Goal: Task Accomplishment & Management: Manage account settings

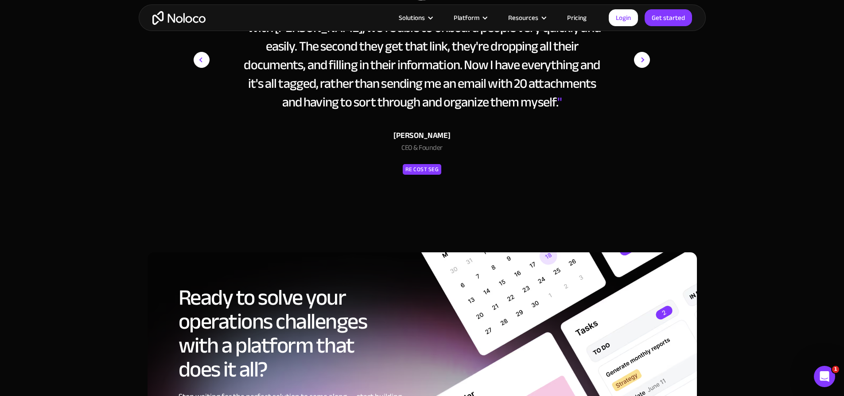
scroll to position [4033, 0]
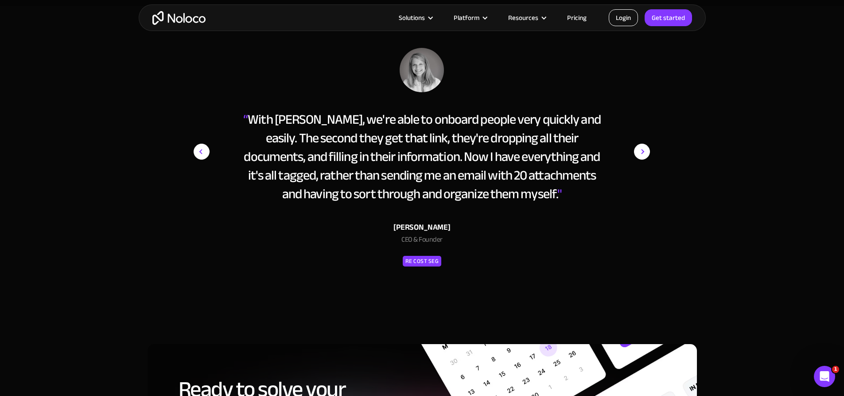
click at [626, 15] on link "Login" at bounding box center [623, 17] width 29 height 17
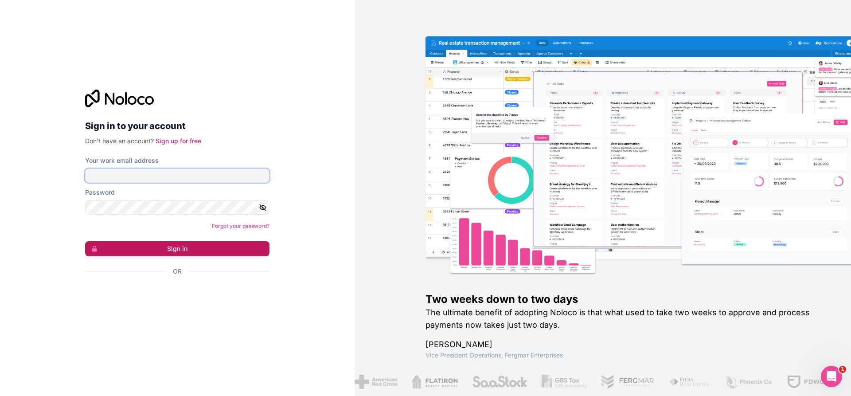
type input "[EMAIL_ADDRESS][DOMAIN_NAME]"
click at [170, 247] on button "Sign in" at bounding box center [177, 248] width 184 height 15
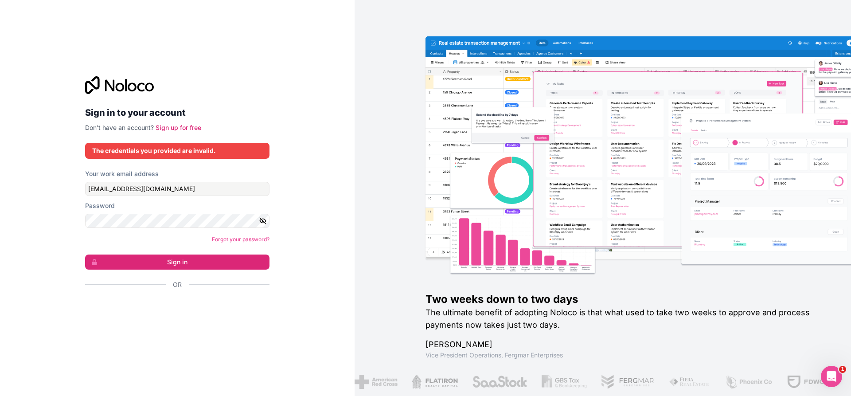
click at [261, 222] on icon "button" at bounding box center [263, 221] width 8 height 8
click at [75, 215] on div "Sign in to your account Don't have an account? Sign up for free The credentials…" at bounding box center [177, 198] width 355 height 396
click at [85, 254] on button "Sign in" at bounding box center [177, 261] width 184 height 15
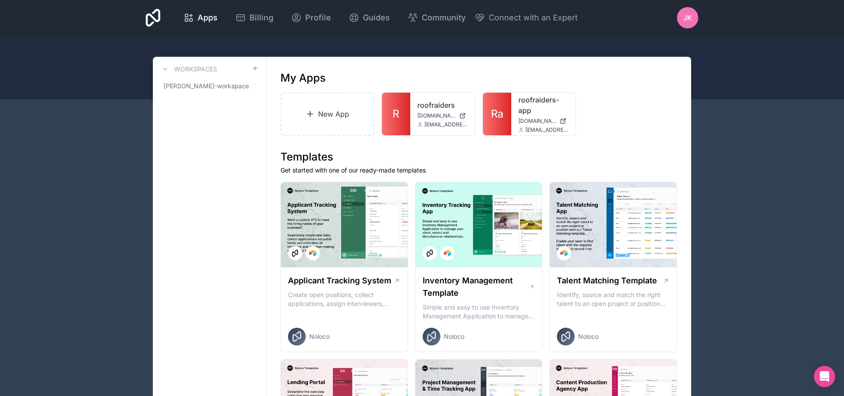
click at [689, 13] on span "JK" at bounding box center [687, 17] width 9 height 11
click at [307, 18] on span "Profile" at bounding box center [318, 18] width 26 height 12
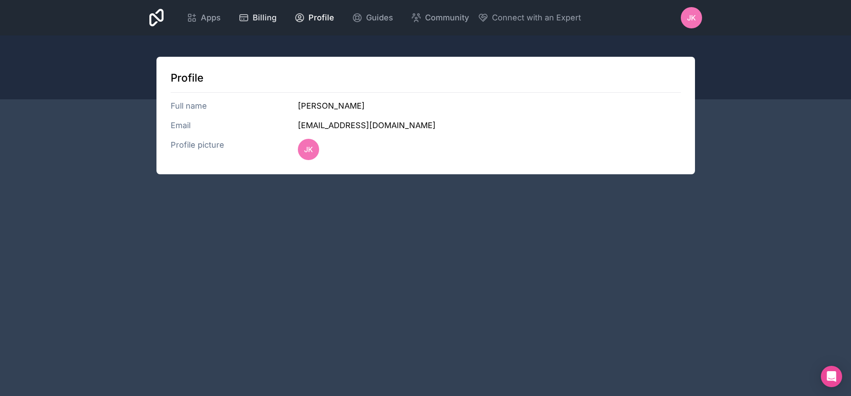
click at [250, 17] on div "Billing" at bounding box center [257, 18] width 38 height 12
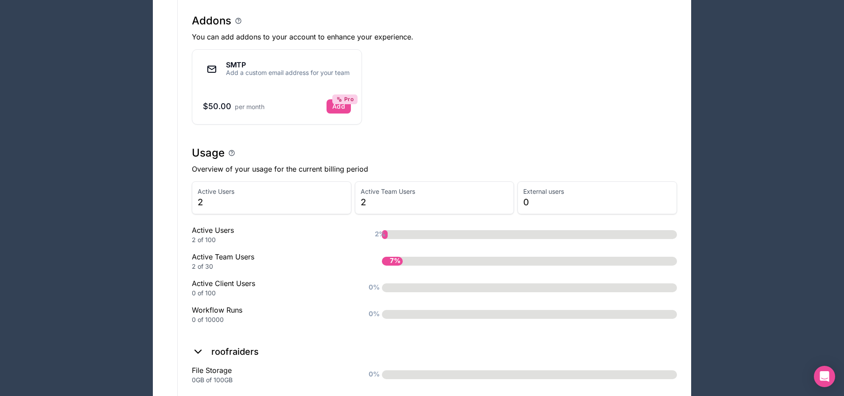
scroll to position [396, 0]
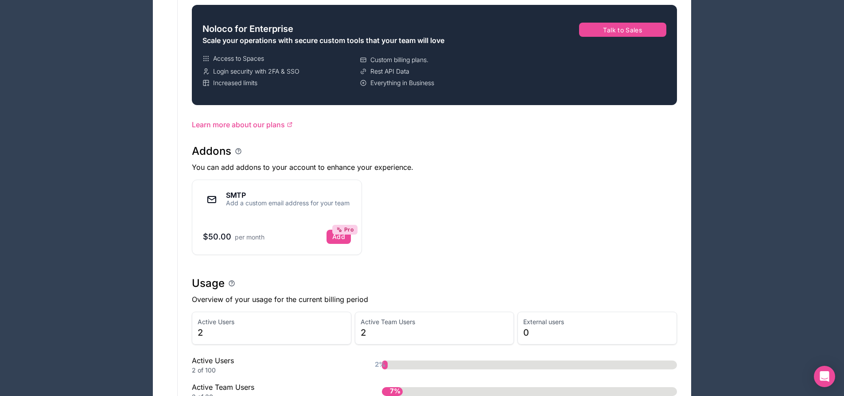
click at [532, 331] on span "0" at bounding box center [597, 332] width 148 height 12
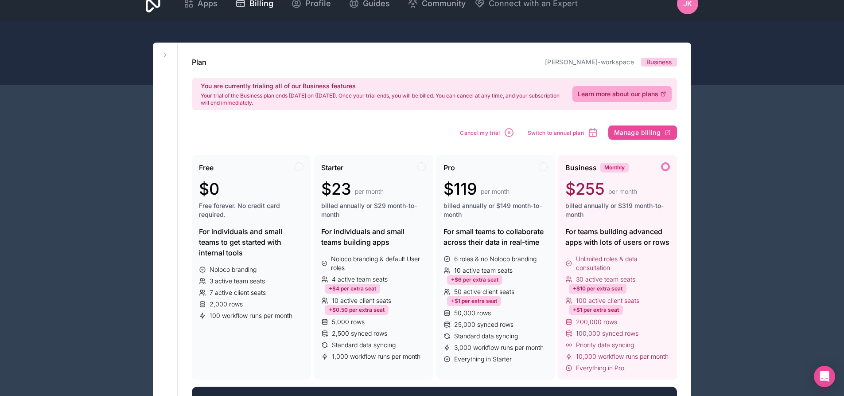
scroll to position [0, 0]
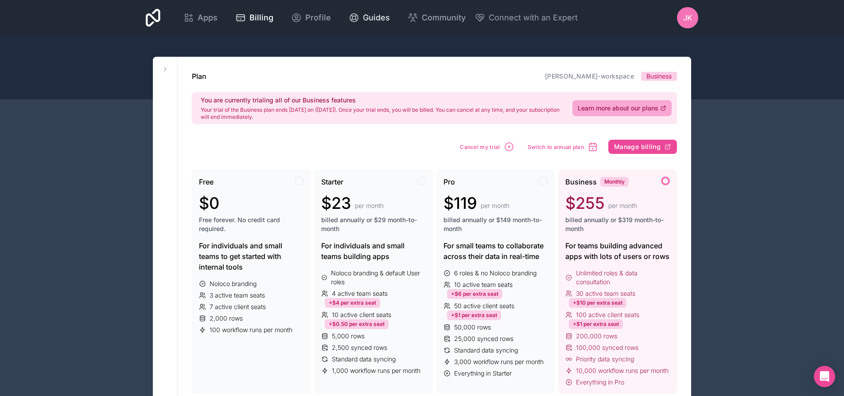
click at [356, 16] on icon at bounding box center [354, 17] width 11 height 11
click at [186, 21] on icon at bounding box center [186, 20] width 3 height 3
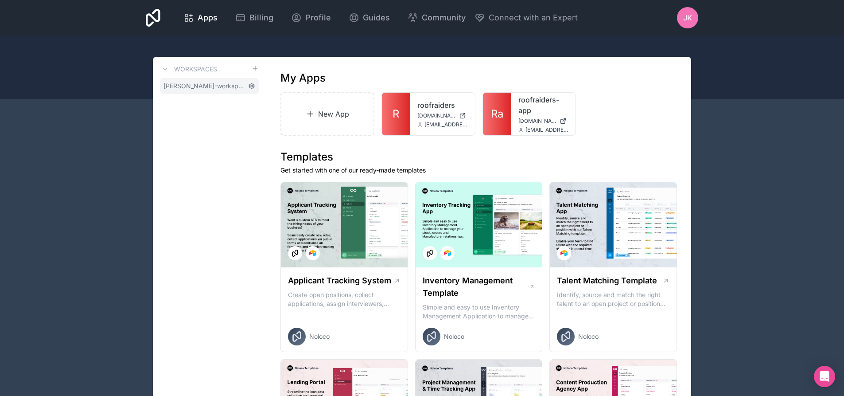
click at [253, 85] on icon at bounding box center [251, 85] width 5 height 5
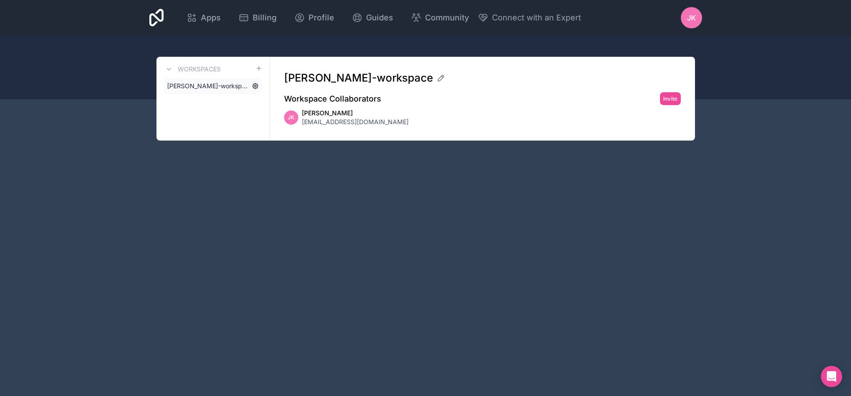
click at [257, 83] on icon at bounding box center [255, 85] width 7 height 7
click at [222, 87] on span "[PERSON_NAME]-workspace" at bounding box center [207, 86] width 81 height 9
click at [191, 78] on link "[PERSON_NAME]-workspace" at bounding box center [213, 86] width 99 height 16
click at [172, 70] on button at bounding box center [169, 69] width 11 height 11
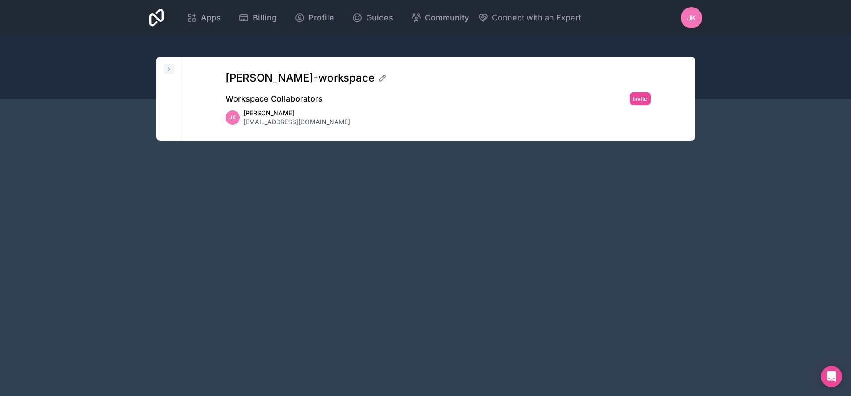
click at [172, 70] on icon at bounding box center [168, 69] width 7 height 7
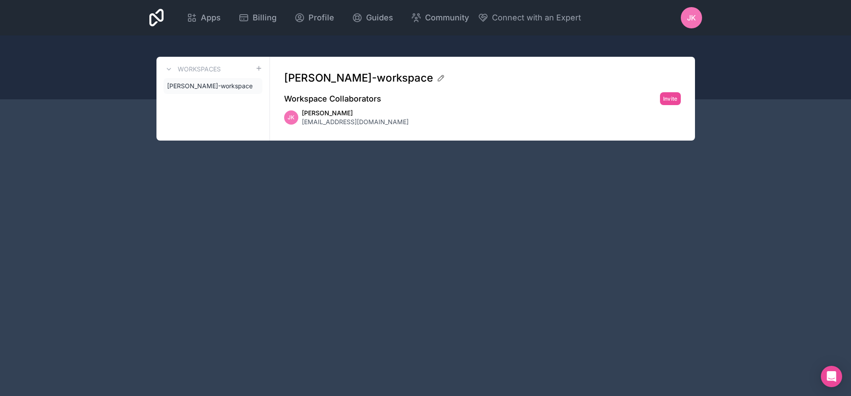
click at [205, 72] on h3 "Workspaces" at bounding box center [199, 69] width 43 height 9
click at [259, 67] on icon at bounding box center [259, 68] width 0 height 4
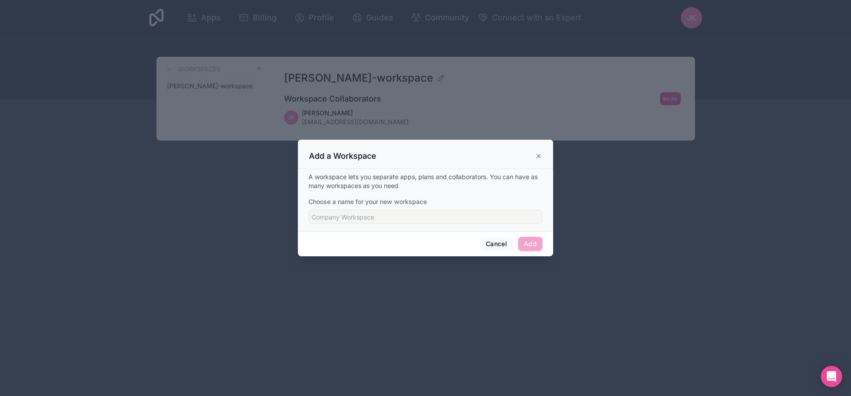
click at [539, 155] on icon at bounding box center [538, 155] width 7 height 7
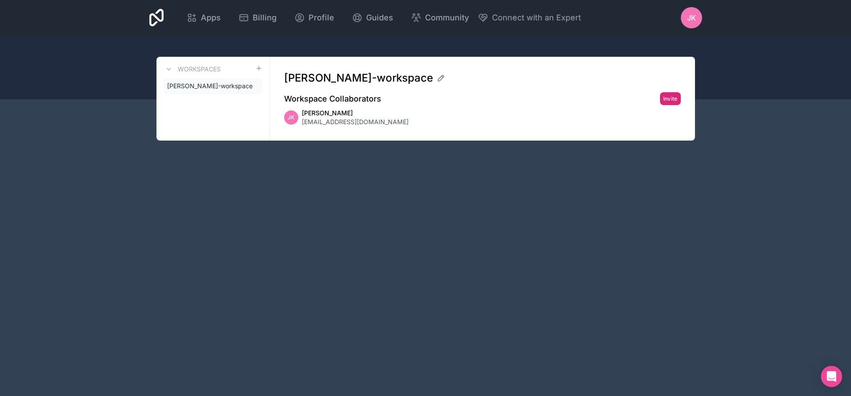
click at [666, 97] on button "Invite" at bounding box center [670, 98] width 21 height 13
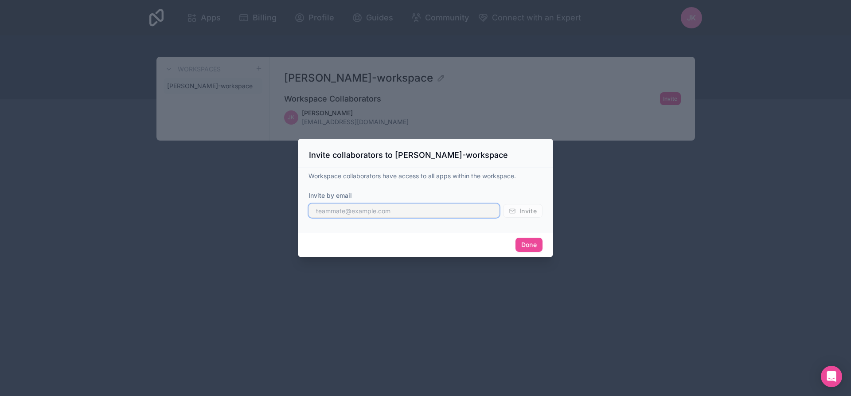
click at [415, 214] on input "text" at bounding box center [403, 210] width 191 height 14
paste input "michael@roofraiders.com"
type input "michael@roofraiders.com"
click at [531, 249] on button "Done" at bounding box center [528, 245] width 27 height 14
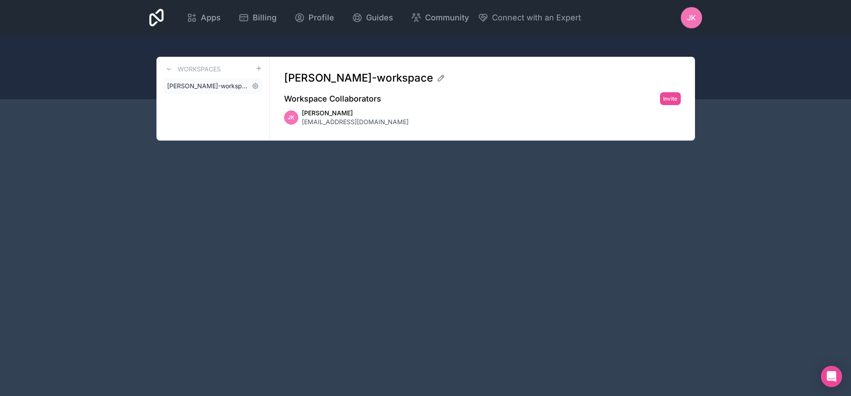
click at [216, 89] on span "[PERSON_NAME]-workspace" at bounding box center [207, 86] width 81 height 9
click at [205, 93] on link "[PERSON_NAME]-workspace" at bounding box center [213, 86] width 99 height 16
click at [159, 23] on icon at bounding box center [156, 18] width 15 height 18
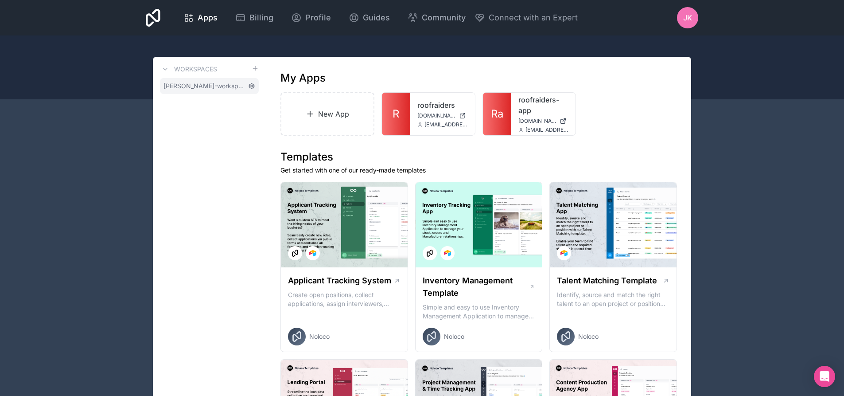
click at [252, 86] on icon at bounding box center [251, 85] width 7 height 7
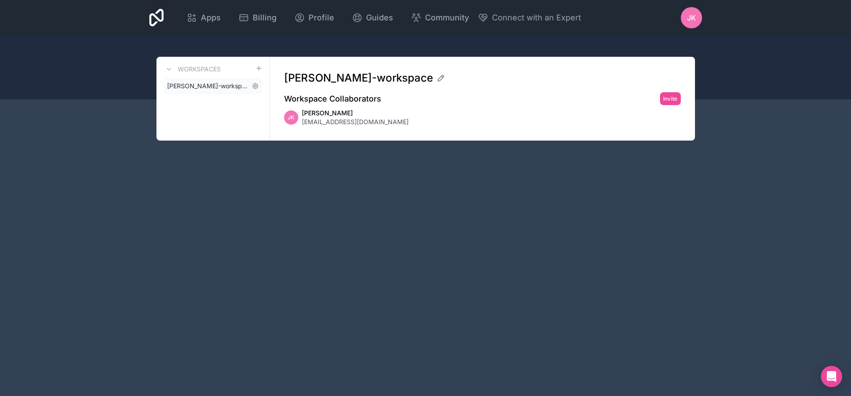
click at [199, 84] on span "[PERSON_NAME]-workspace" at bounding box center [207, 86] width 81 height 9
click at [172, 68] on icon at bounding box center [168, 69] width 7 height 7
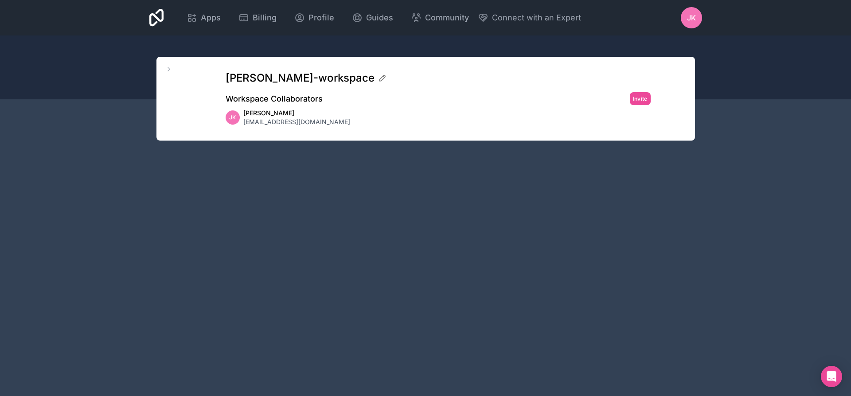
click at [164, 18] on icon at bounding box center [156, 18] width 15 height 18
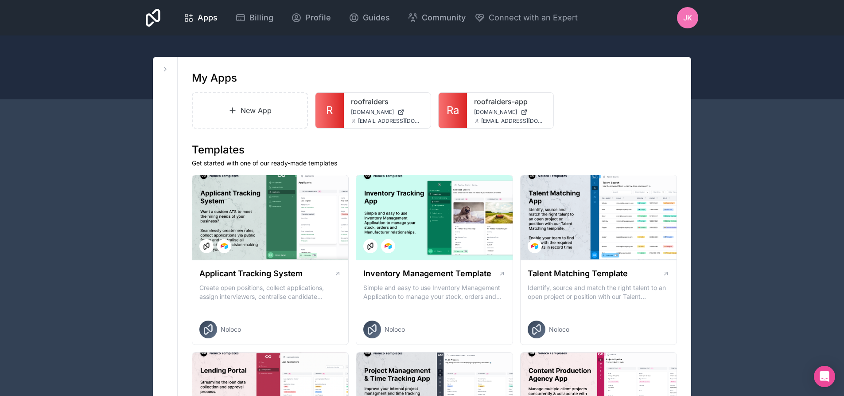
click at [686, 15] on span "JK" at bounding box center [687, 17] width 9 height 11
click at [726, 47] on div at bounding box center [422, 67] width 844 height 64
click at [422, 108] on div at bounding box center [415, 107] width 18 height 18
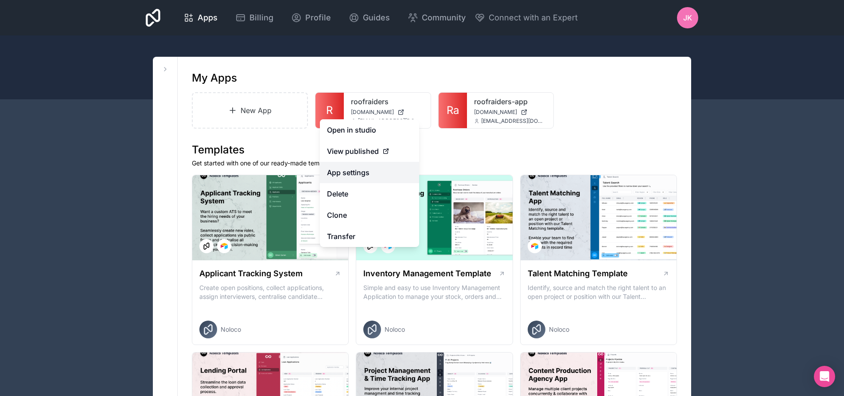
click at [386, 174] on link "App settings" at bounding box center [369, 172] width 99 height 21
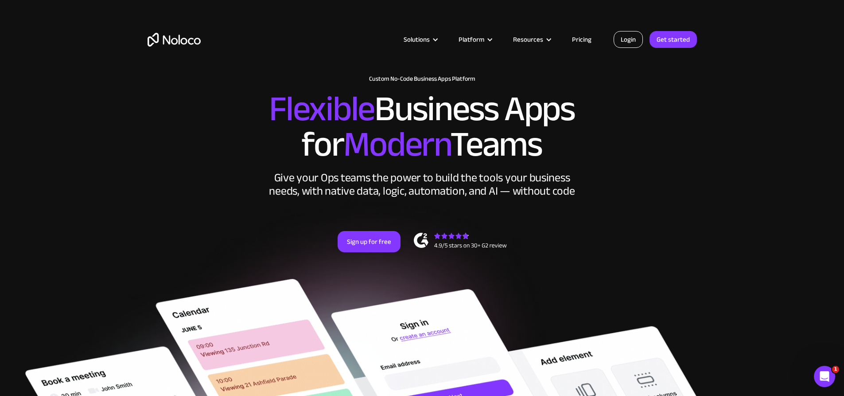
click at [626, 42] on link "Login" at bounding box center [628, 39] width 29 height 17
click at [634, 35] on link "Login" at bounding box center [628, 39] width 29 height 17
click at [626, 41] on link "Login" at bounding box center [628, 39] width 29 height 17
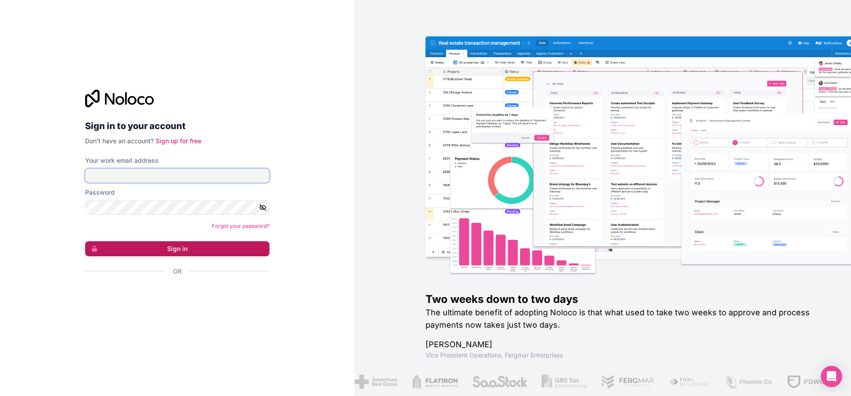
type input "jordan@roofraiders.com"
click at [193, 249] on button "Sign in" at bounding box center [177, 248] width 184 height 15
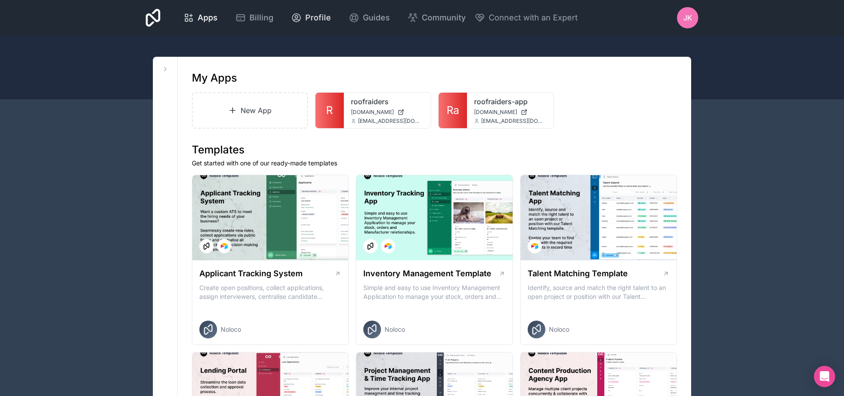
click at [315, 18] on span "Profile" at bounding box center [318, 18] width 26 height 12
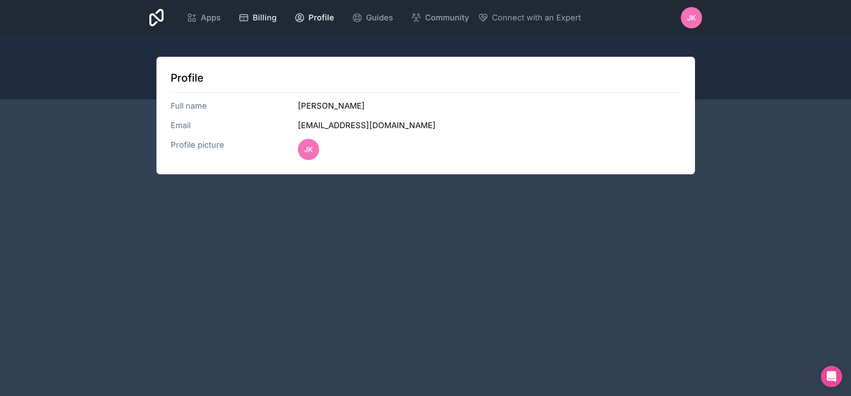
click at [261, 13] on span "Billing" at bounding box center [265, 18] width 24 height 12
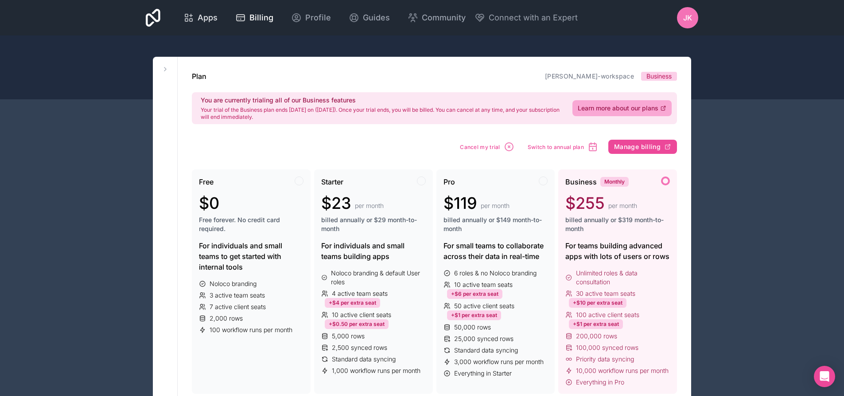
click at [206, 24] on link "Apps" at bounding box center [200, 17] width 48 height 19
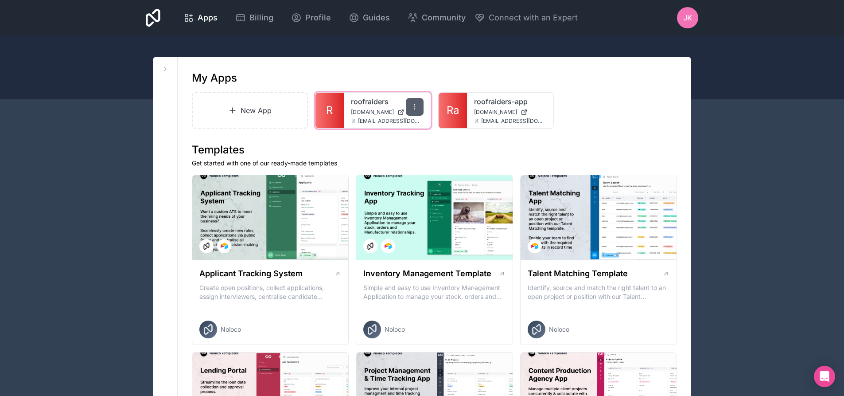
click at [420, 103] on div at bounding box center [415, 107] width 18 height 18
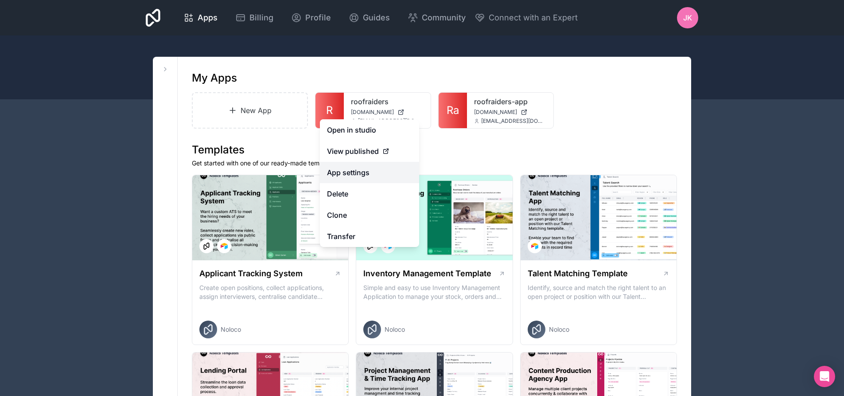
click at [380, 171] on link "App settings" at bounding box center [369, 172] width 99 height 21
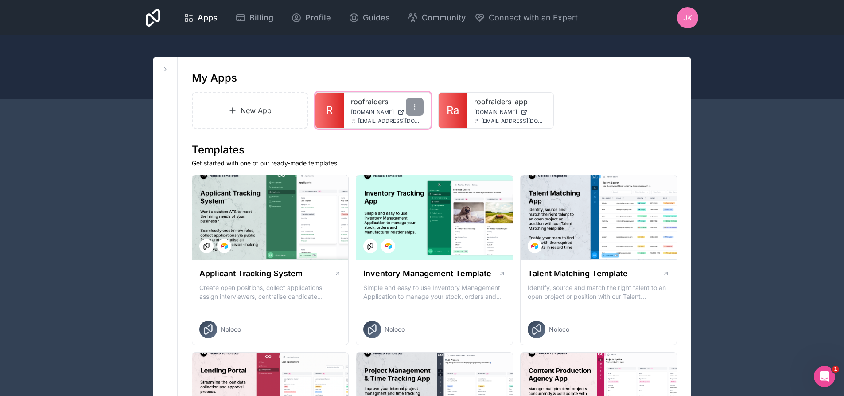
click at [367, 103] on link "roofraiders" at bounding box center [387, 101] width 73 height 11
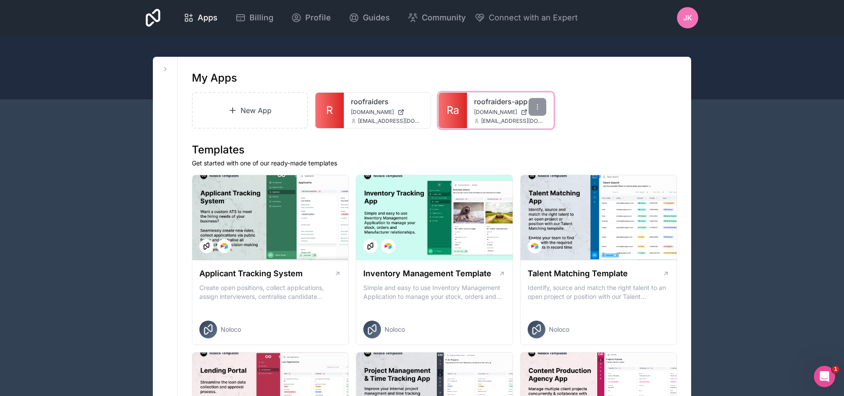
click at [493, 110] on span "[DOMAIN_NAME]" at bounding box center [495, 112] width 43 height 7
click at [691, 22] on span "JK" at bounding box center [687, 17] width 9 height 11
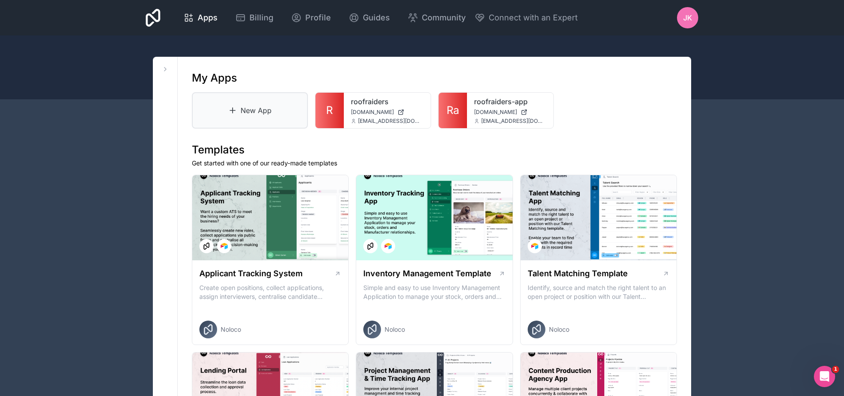
click at [241, 115] on link "New App" at bounding box center [250, 110] width 116 height 36
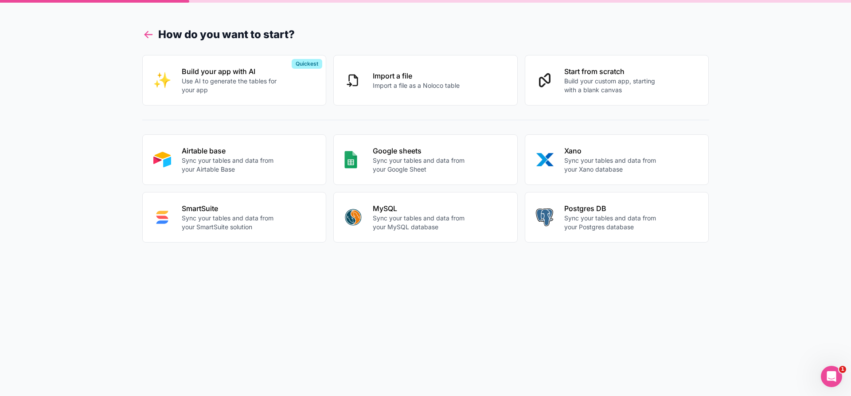
click at [152, 37] on icon at bounding box center [148, 34] width 12 height 12
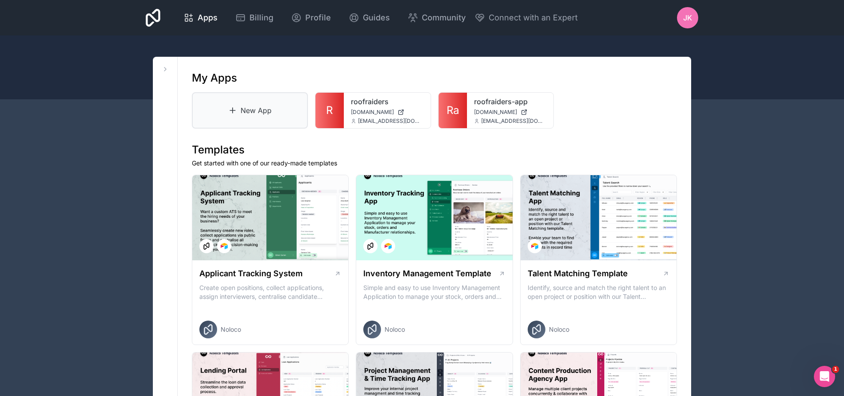
click at [267, 109] on link "New App" at bounding box center [250, 110] width 116 height 36
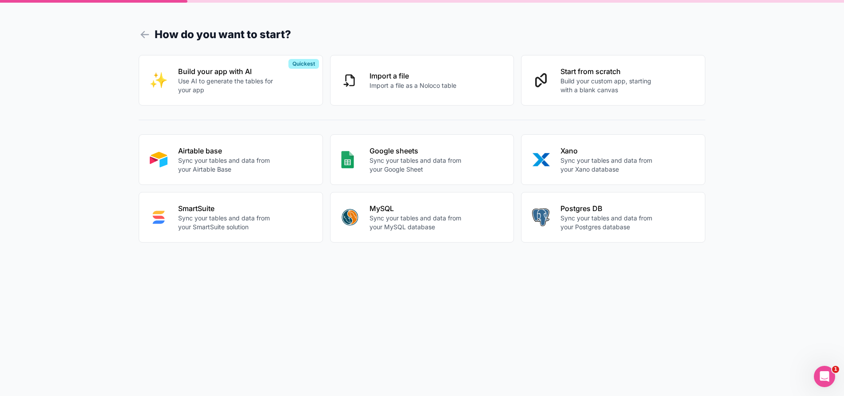
click at [267, 109] on div "Build your app with AI Use AI to generate the tables for your app Quickest Impo…" at bounding box center [422, 148] width 567 height 187
click at [152, 39] on icon at bounding box center [148, 34] width 12 height 12
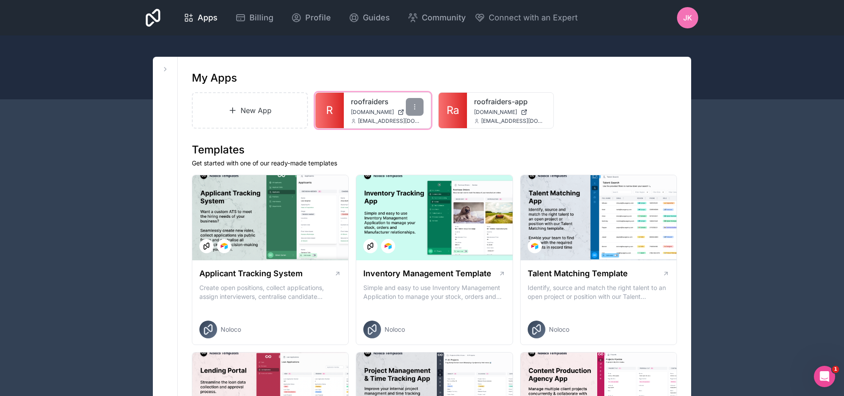
click at [358, 101] on link "roofraiders" at bounding box center [387, 101] width 73 height 11
click at [408, 104] on div at bounding box center [415, 107] width 18 height 18
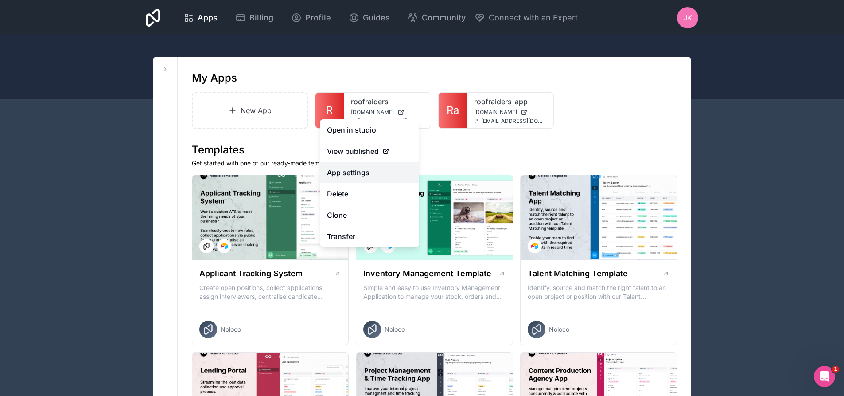
click at [370, 168] on link "App settings" at bounding box center [369, 172] width 99 height 21
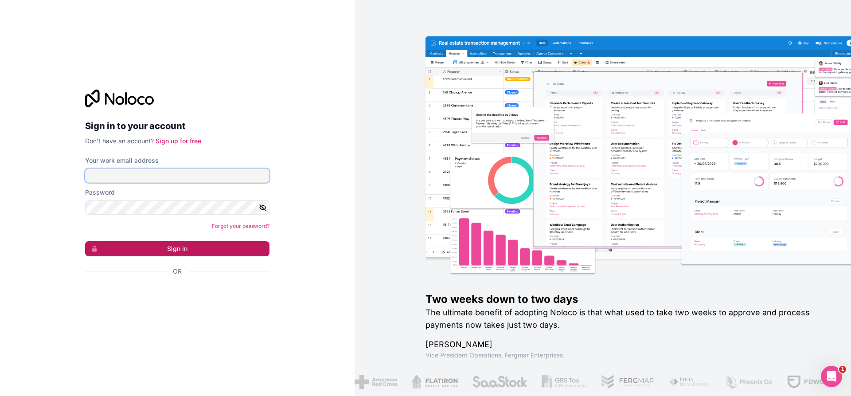
type input "[EMAIL_ADDRESS][DOMAIN_NAME]"
click at [173, 247] on button "Sign in" at bounding box center [177, 248] width 184 height 15
type input "[EMAIL_ADDRESS][DOMAIN_NAME]"
click at [183, 245] on button "Sign in" at bounding box center [177, 248] width 184 height 15
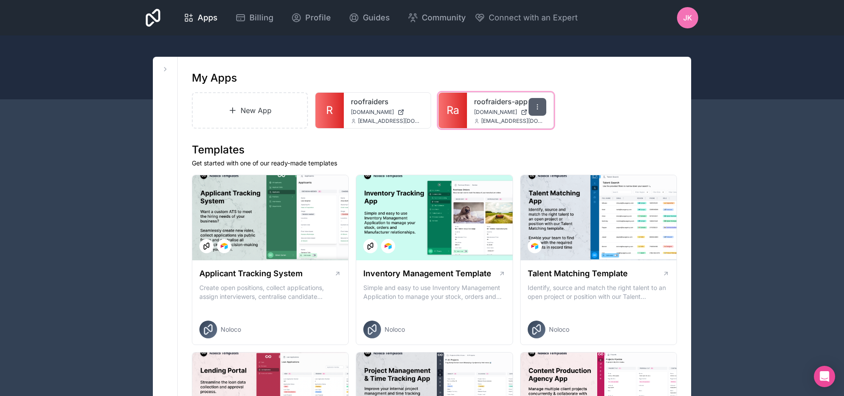
click at [539, 104] on icon at bounding box center [537, 106] width 7 height 7
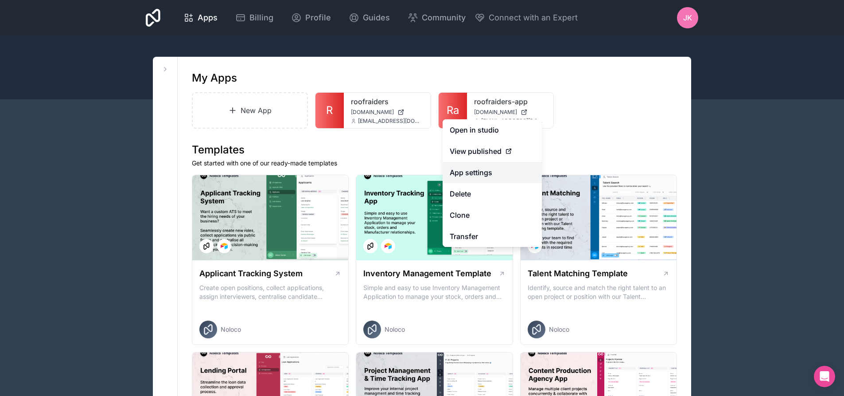
click at [479, 171] on link "App settings" at bounding box center [492, 172] width 99 height 21
